Goal: Information Seeking & Learning: Learn about a topic

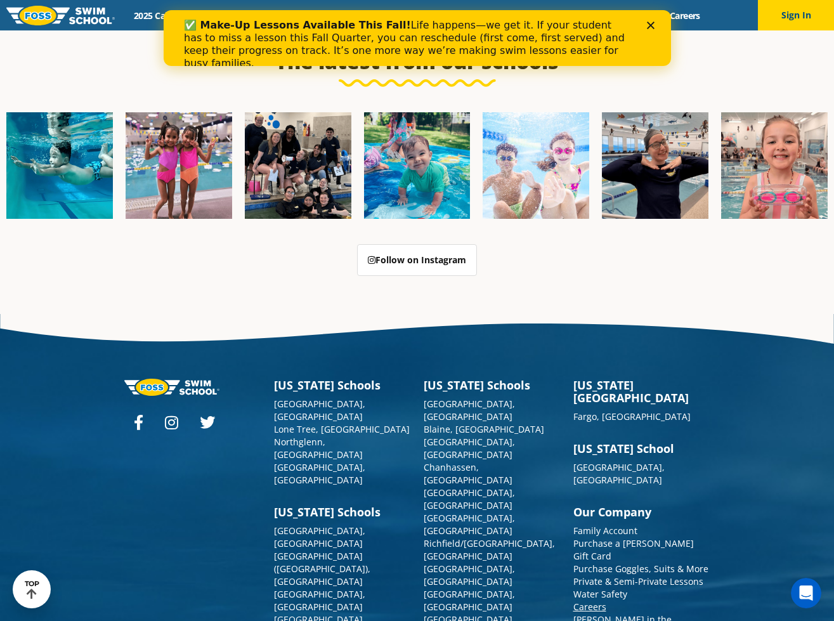
click at [595, 600] on link "Careers" at bounding box center [589, 606] width 33 height 12
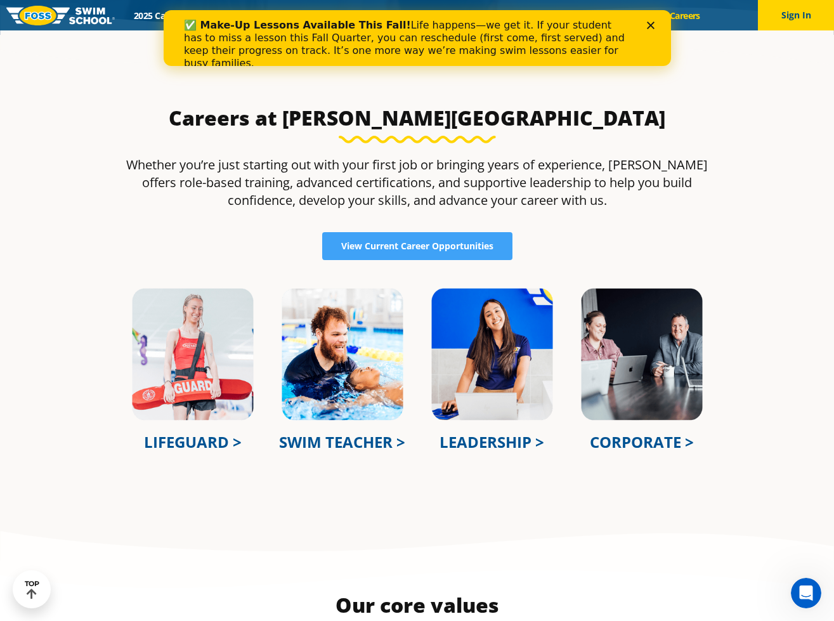
scroll to position [401, 0]
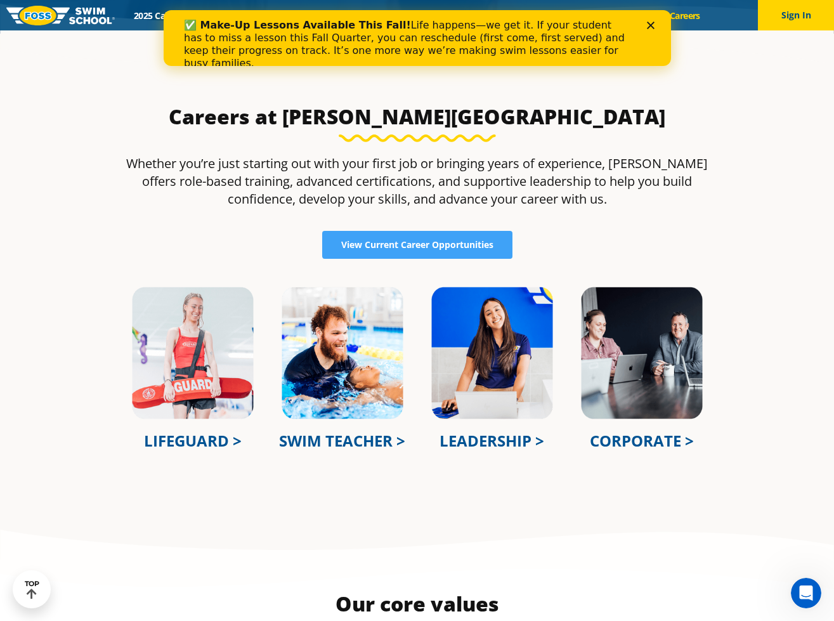
click at [510, 441] on link "LEADERSHIP >" at bounding box center [491, 440] width 105 height 21
